Goal: Use online tool/utility: Use online tool/utility

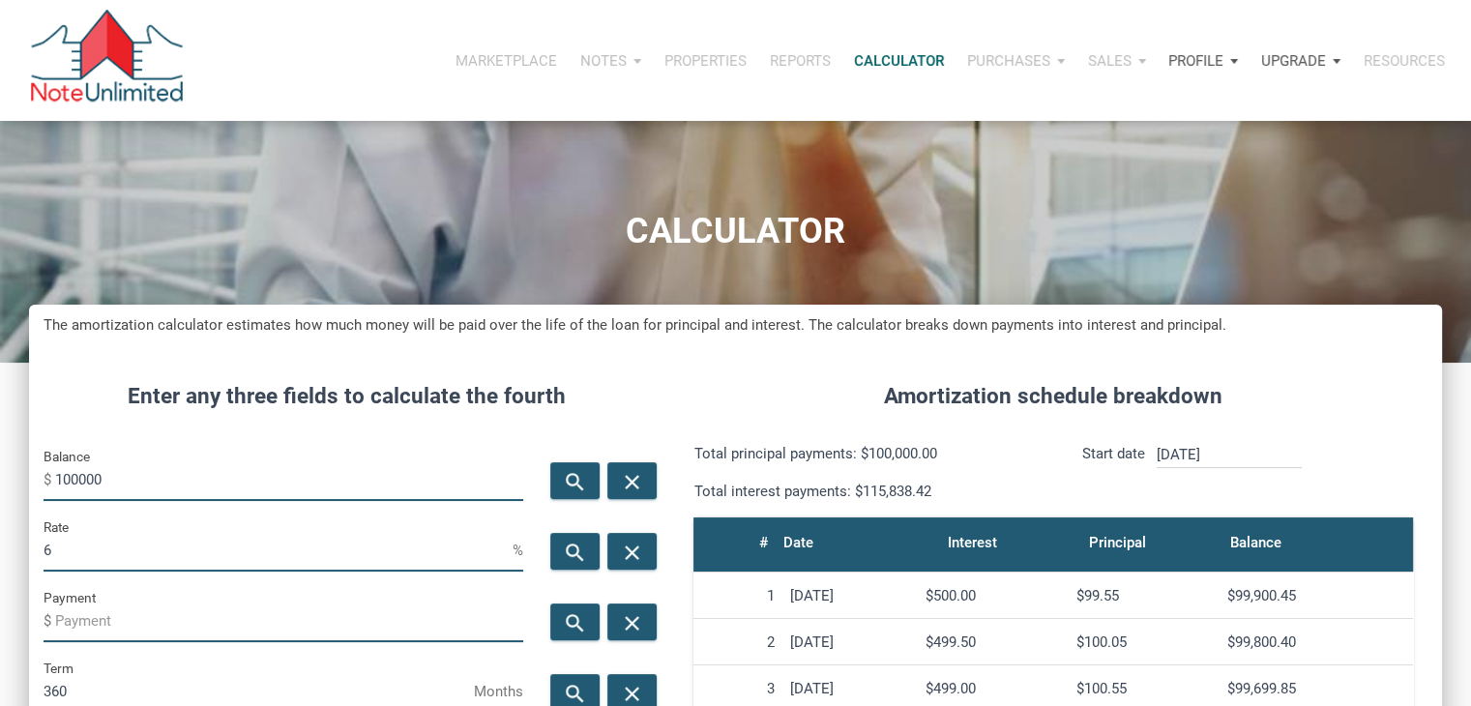
scroll to position [959, 1412]
click at [130, 480] on input "100000" at bounding box center [289, 480] width 468 height 44
type input "97500"
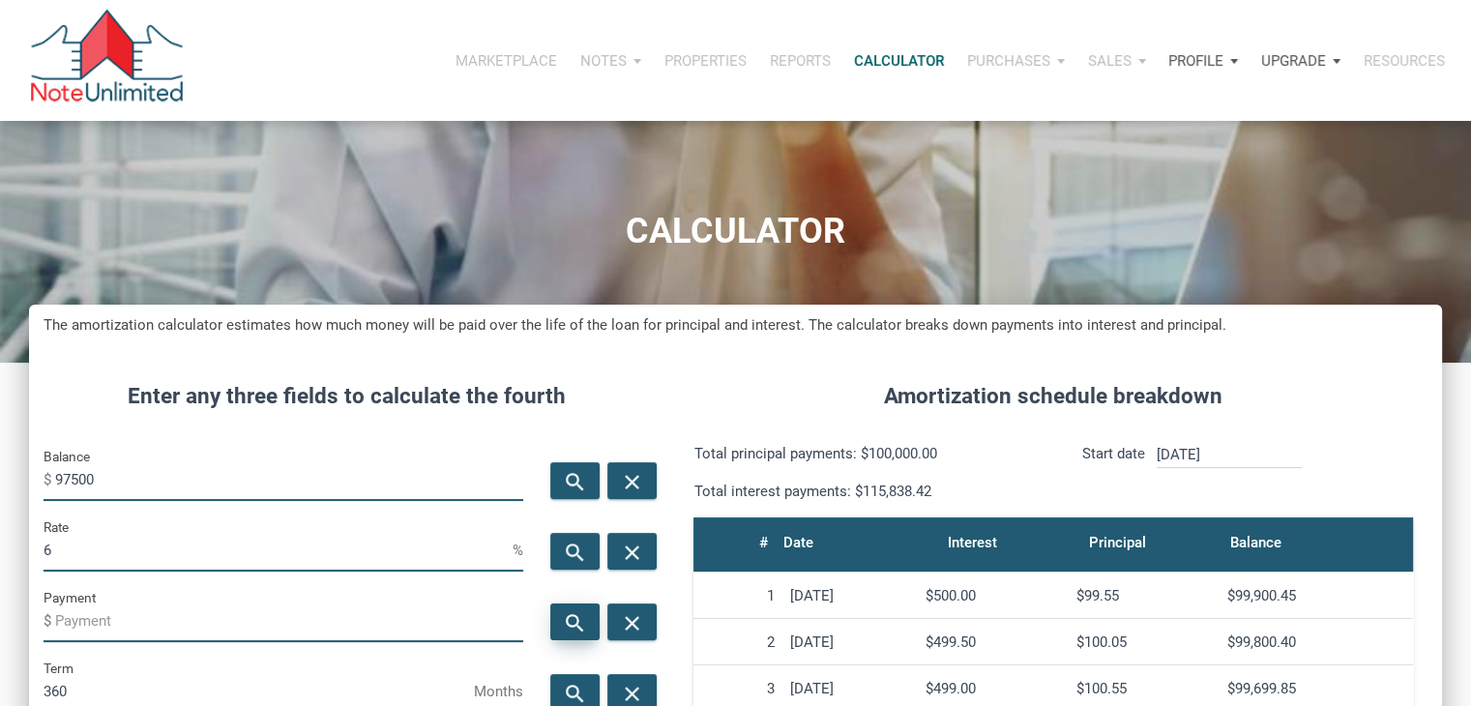
click at [574, 606] on div "search" at bounding box center [574, 622] width 49 height 37
type input "-584.56"
click at [166, 485] on input "97500" at bounding box center [289, 480] width 468 height 44
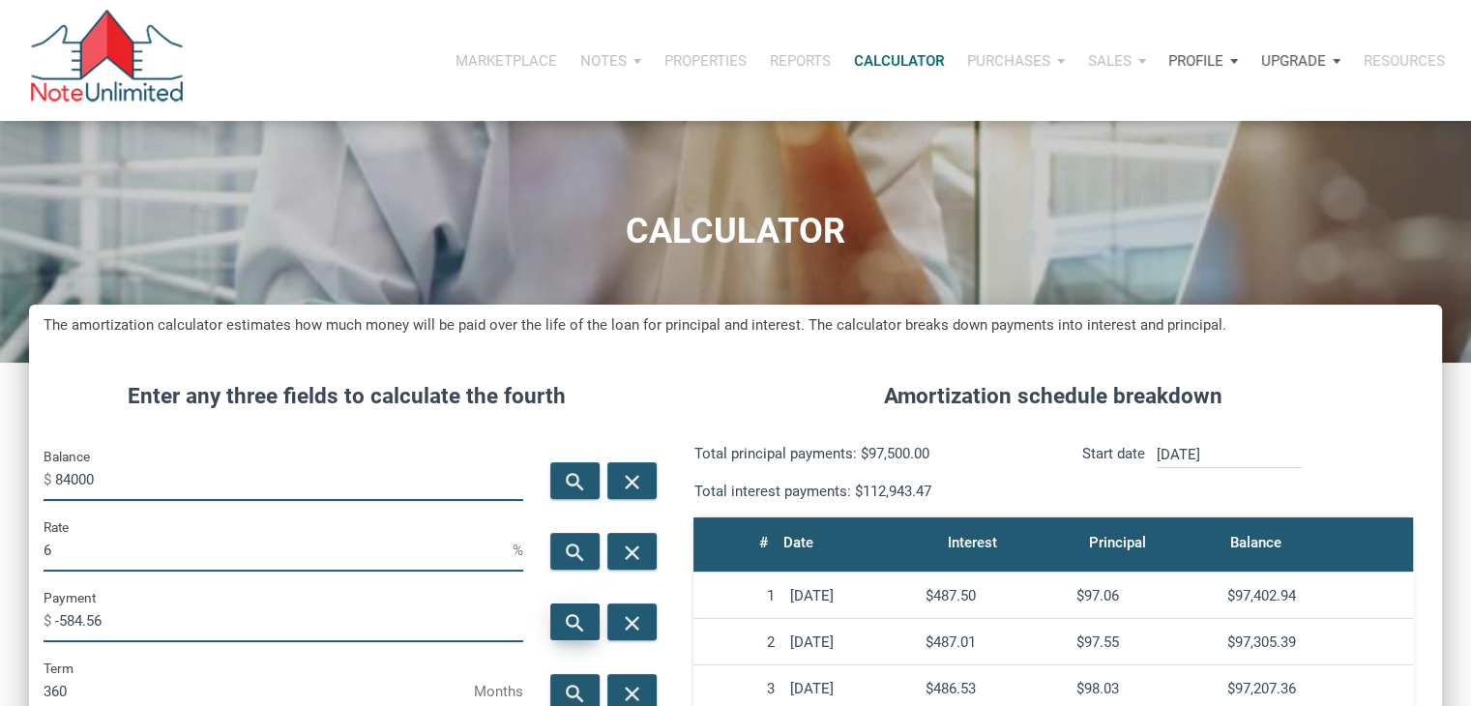
type input "84000"
click at [579, 619] on icon "search" at bounding box center [575, 623] width 23 height 24
type input "-503.62"
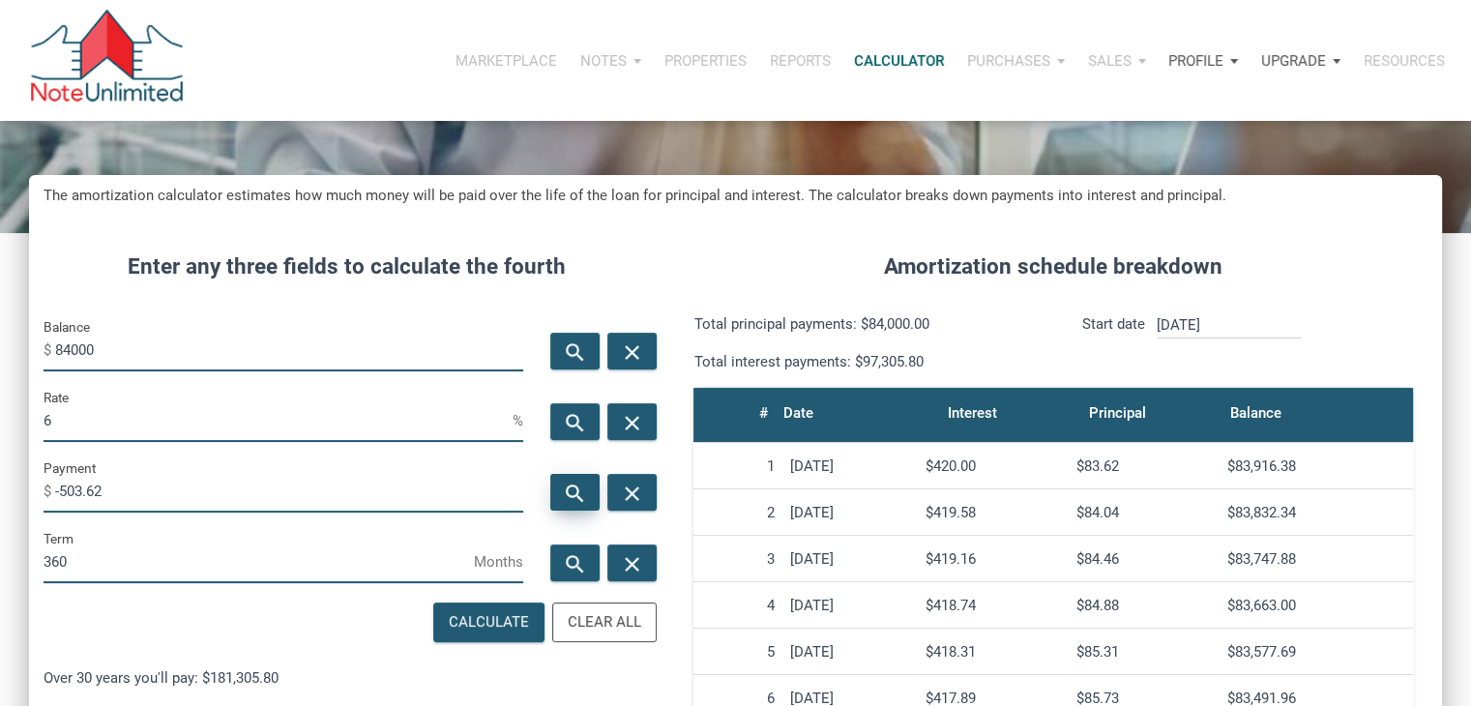
scroll to position [132, 0]
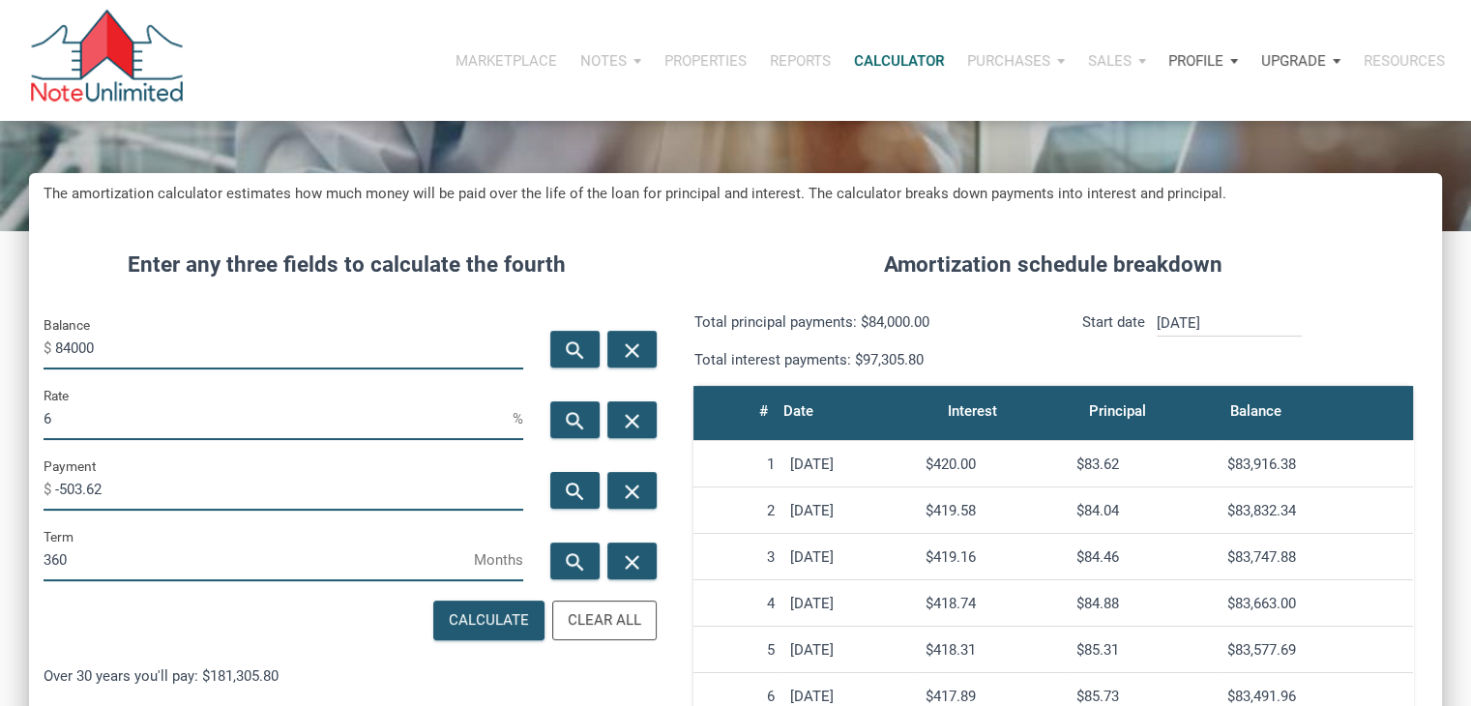
click at [108, 434] on input "6" at bounding box center [278, 419] width 469 height 44
type input "5"
click at [569, 481] on icon "search" at bounding box center [575, 492] width 23 height 24
type input "-450.93"
